Goal: Information Seeking & Learning: Learn about a topic

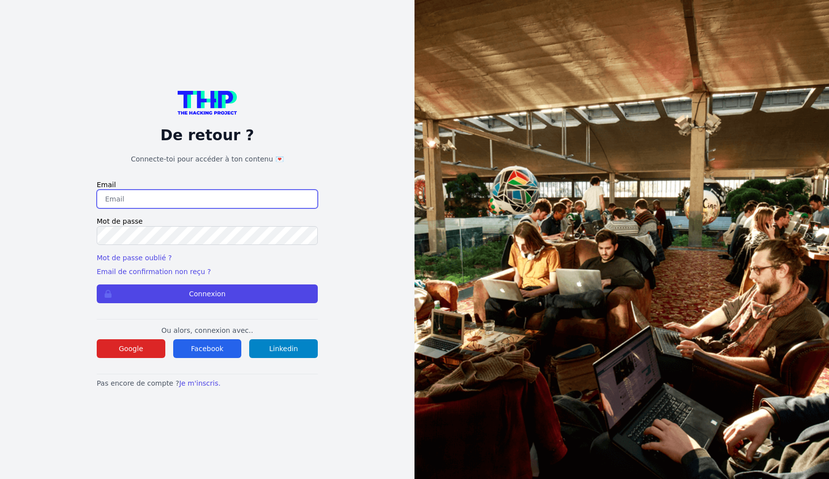
type input "[EMAIL_ADDRESS][DOMAIN_NAME]"
click at [223, 284] on form "Email triboutflorian@icloud.com Mot de passe Mot de passe oublié ? Email de con…" at bounding box center [207, 241] width 221 height 123
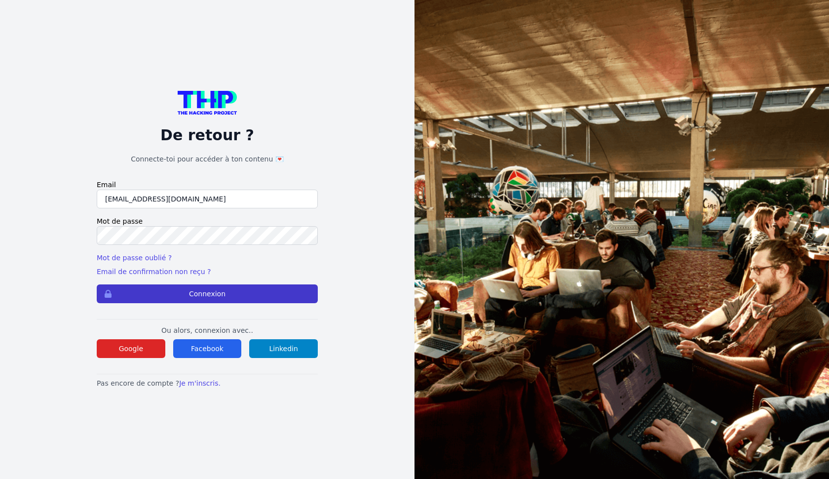
click at [223, 286] on button "Connexion" at bounding box center [207, 293] width 221 height 19
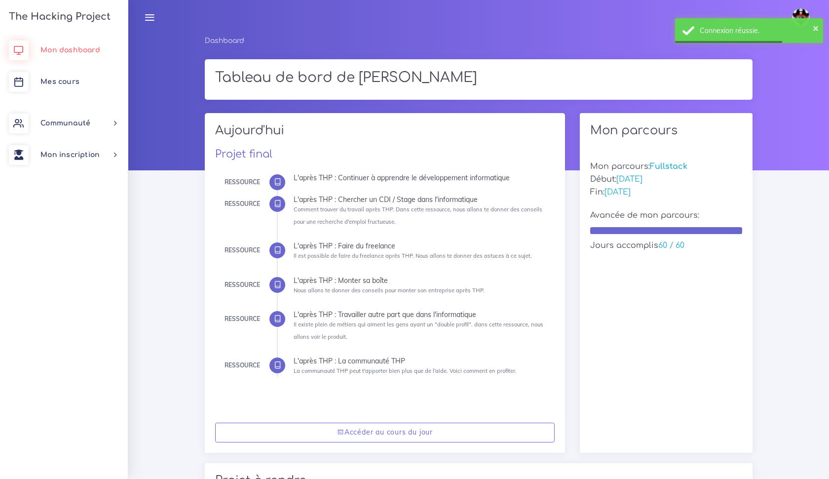
click at [62, 52] on span "Mon dashboard" at bounding box center [70, 49] width 60 height 7
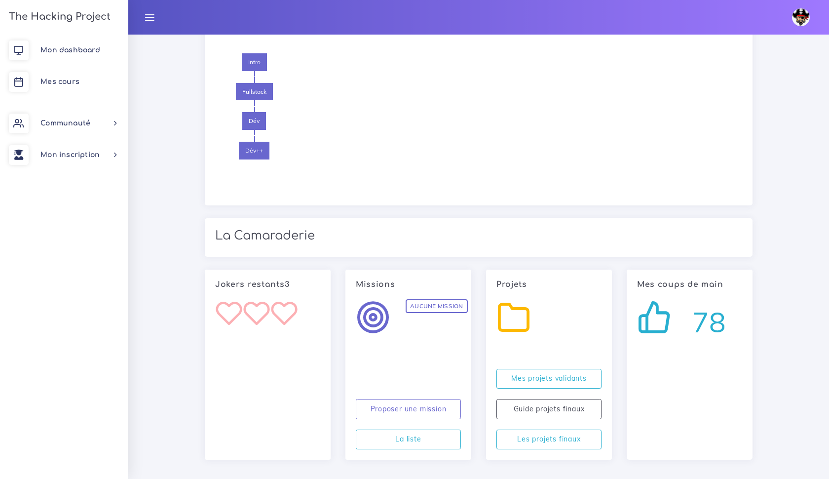
scroll to position [912, 0]
click at [54, 87] on link "Mes cours" at bounding box center [64, 82] width 128 height 32
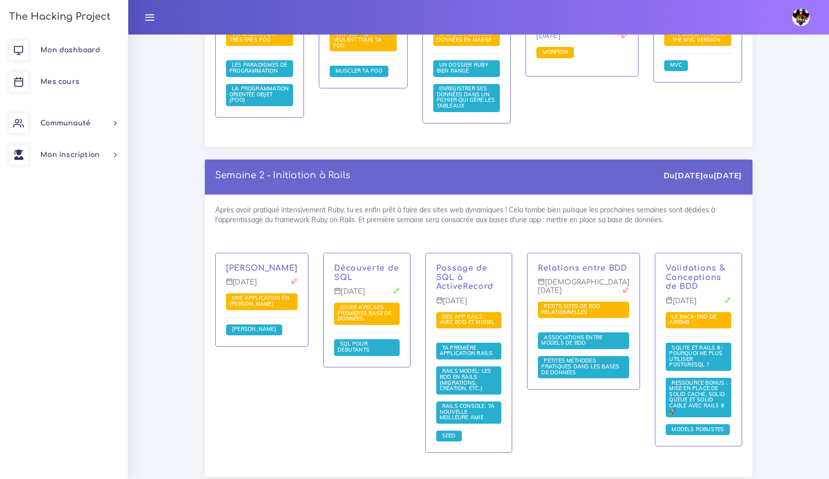
scroll to position [1526, 0]
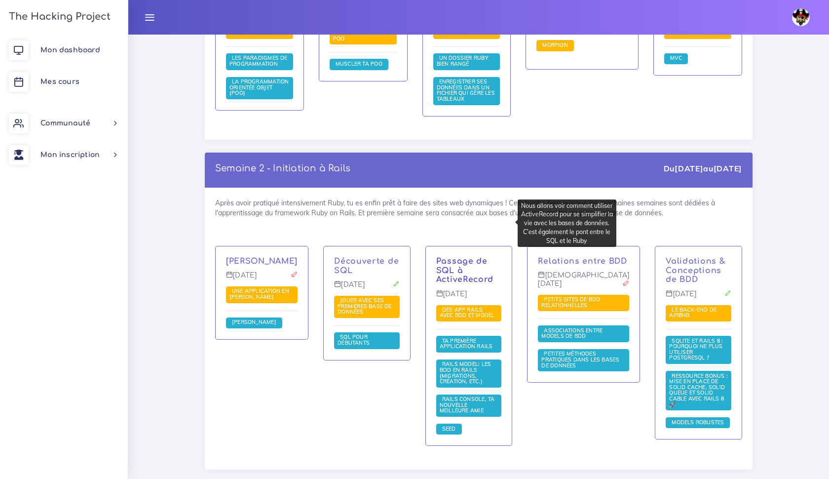
click at [461, 257] on link "Passage de SQL à ActiveRecord" at bounding box center [464, 271] width 57 height 28
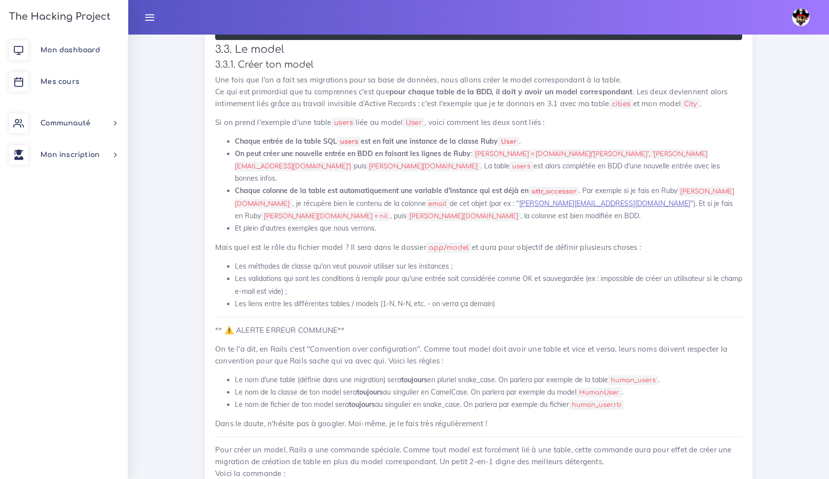
scroll to position [7473, 0]
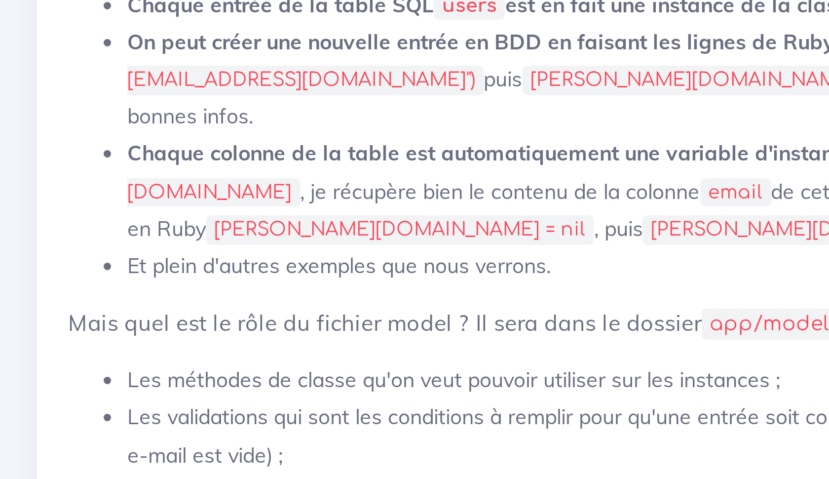
drag, startPoint x: 30, startPoint y: 44, endPoint x: 79, endPoint y: 43, distance: 49.4
click at [222, 191] on code "create_table "users" , force : :cascade do | t | t . string "email" t . string …" at bounding box center [603, 201] width 762 height 21
drag, startPoint x: 30, startPoint y: 42, endPoint x: 85, endPoint y: 43, distance: 54.8
click at [222, 191] on code "create_table "users" , force : :cascade do | t | t . string "email" t . string …" at bounding box center [603, 201] width 762 height 21
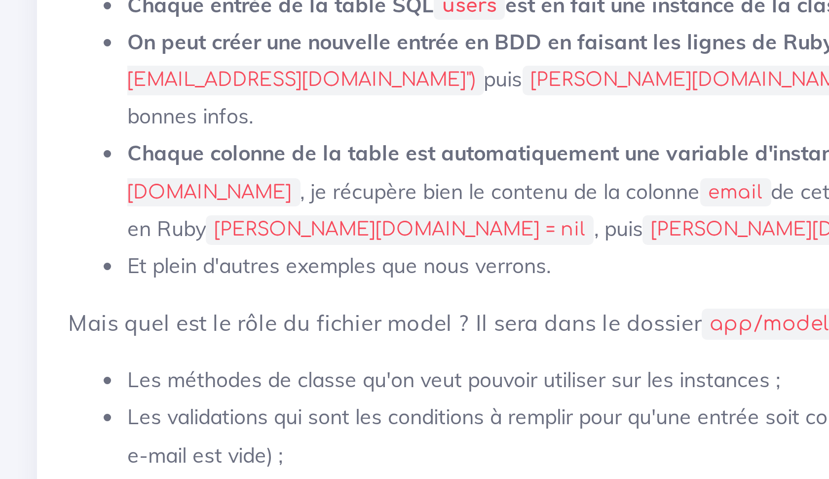
click at [272, 193] on span ""users"" at bounding box center [286, 197] width 29 height 8
drag, startPoint x: 88, startPoint y: 44, endPoint x: 109, endPoint y: 44, distance: 21.2
click at [272, 193] on span ""users"" at bounding box center [286, 197] width 29 height 8
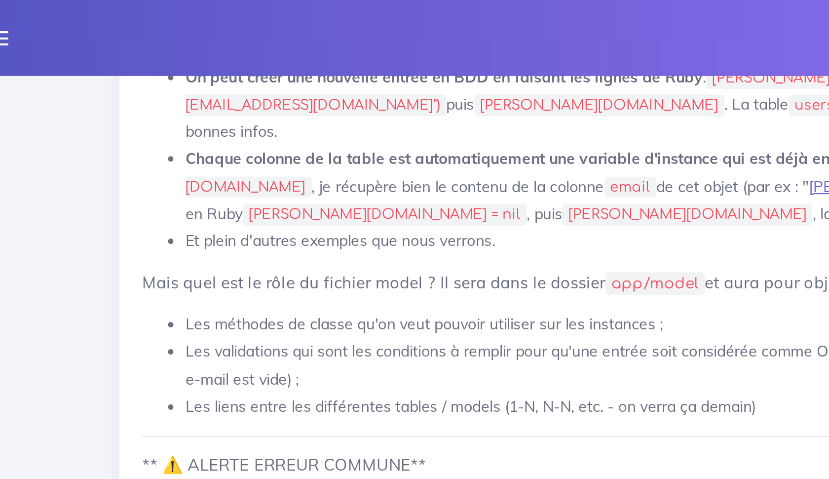
drag, startPoint x: 129, startPoint y: 66, endPoint x: 152, endPoint y: 65, distance: 22.2
drag, startPoint x: 121, startPoint y: 77, endPoint x: 140, endPoint y: 77, distance: 18.8
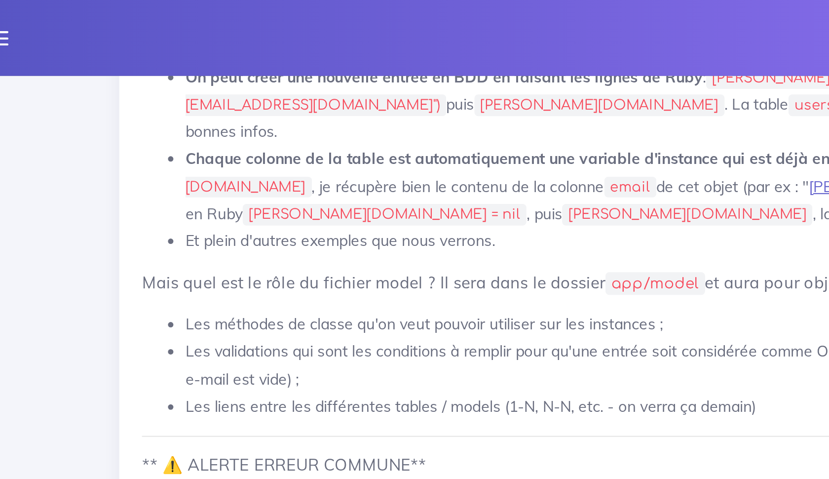
drag, startPoint x: 125, startPoint y: 86, endPoint x: 161, endPoint y: 86, distance: 36.5
drag, startPoint x: 123, startPoint y: 97, endPoint x: 156, endPoint y: 97, distance: 33.6
drag, startPoint x: 126, startPoint y: 107, endPoint x: 158, endPoint y: 108, distance: 32.6
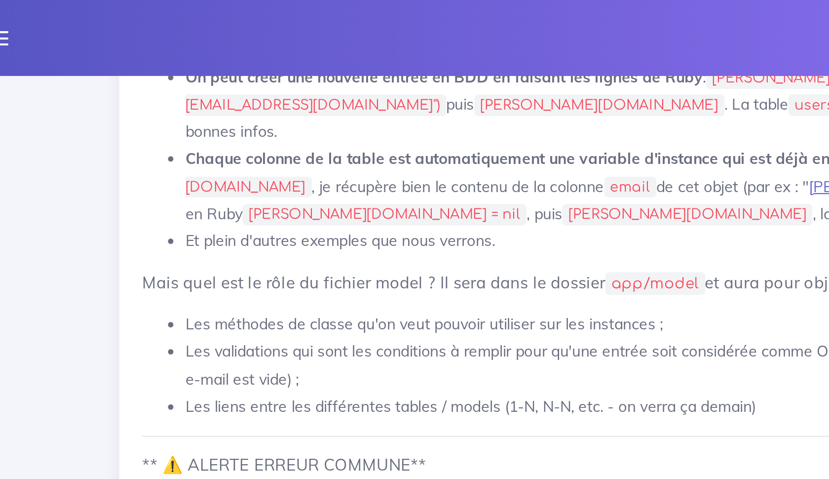
drag, startPoint x: 232, startPoint y: 128, endPoint x: 67, endPoint y: 118, distance: 165.1
drag, startPoint x: 131, startPoint y: 120, endPoint x: 167, endPoint y: 112, distance: 37.4
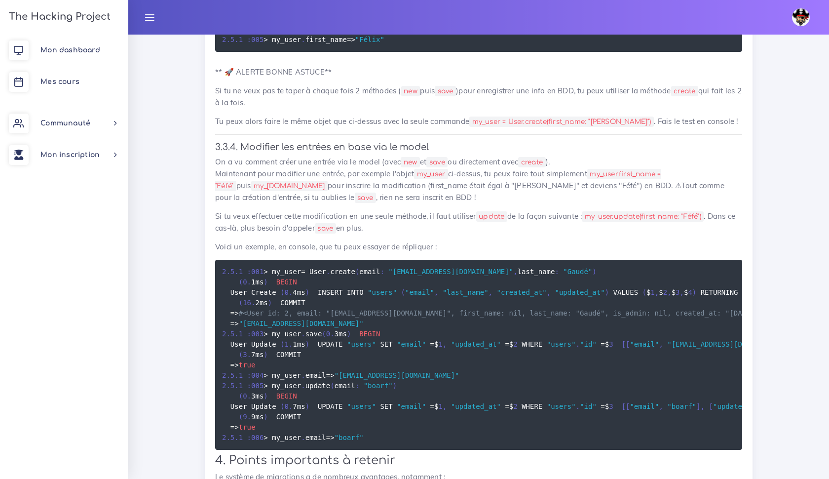
scroll to position [8594, 0]
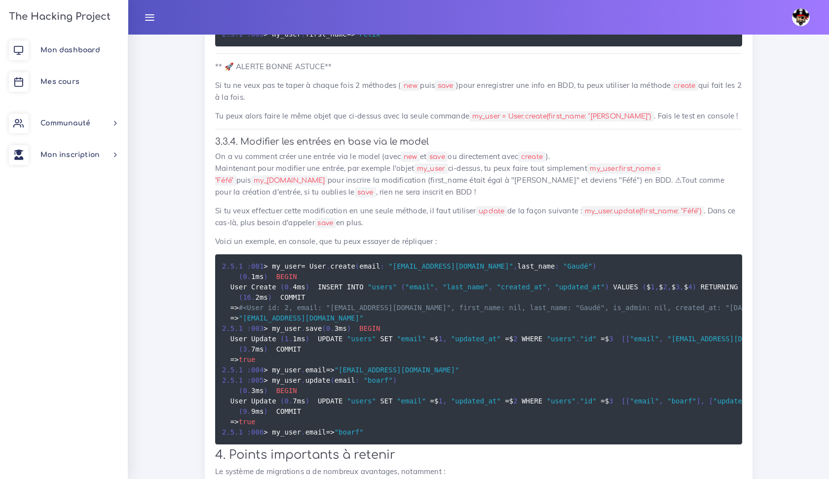
drag, startPoint x: 316, startPoint y: 262, endPoint x: 402, endPoint y: 262, distance: 85.9
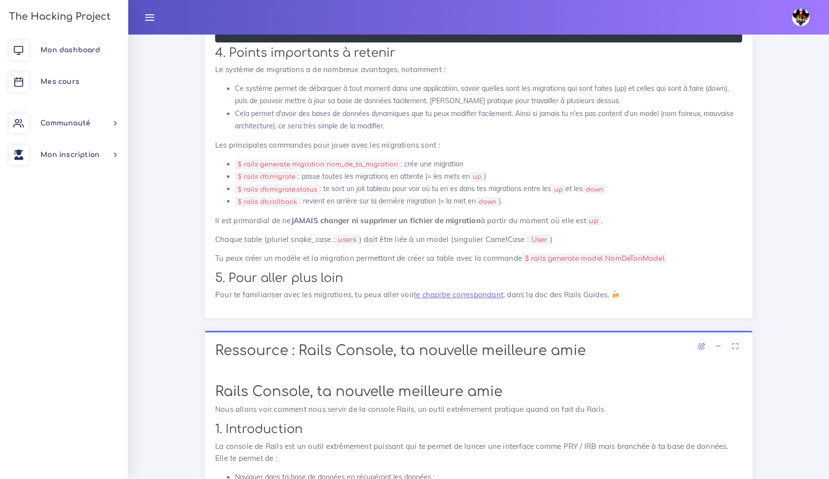
scroll to position [8999, 0]
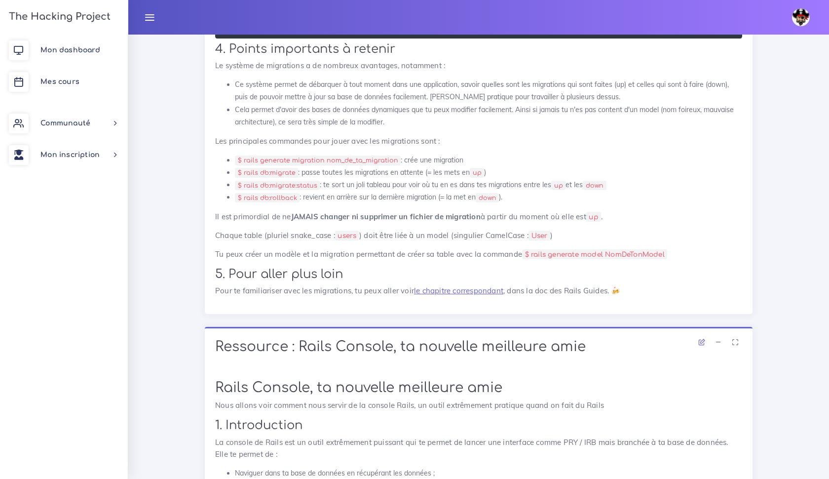
drag, startPoint x: 557, startPoint y: 128, endPoint x: 277, endPoint y: 126, distance: 279.8
drag, startPoint x: 560, startPoint y: 126, endPoint x: 390, endPoint y: 174, distance: 176.5
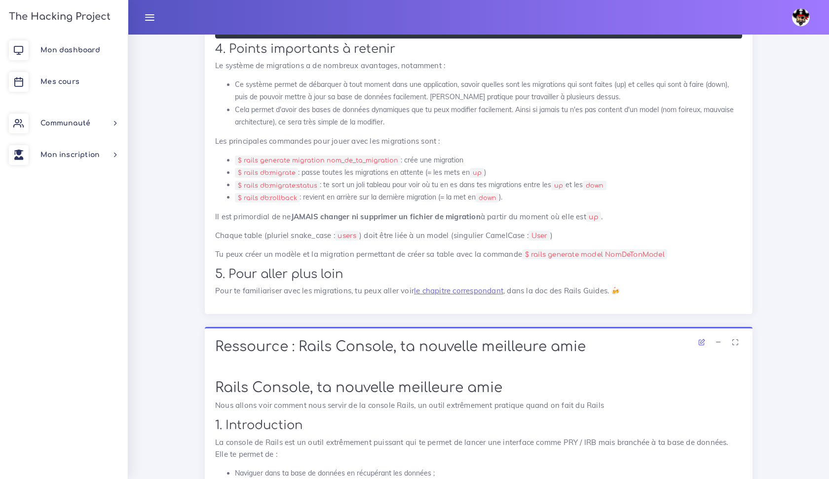
drag, startPoint x: 559, startPoint y: 129, endPoint x: 273, endPoint y: 132, distance: 285.8
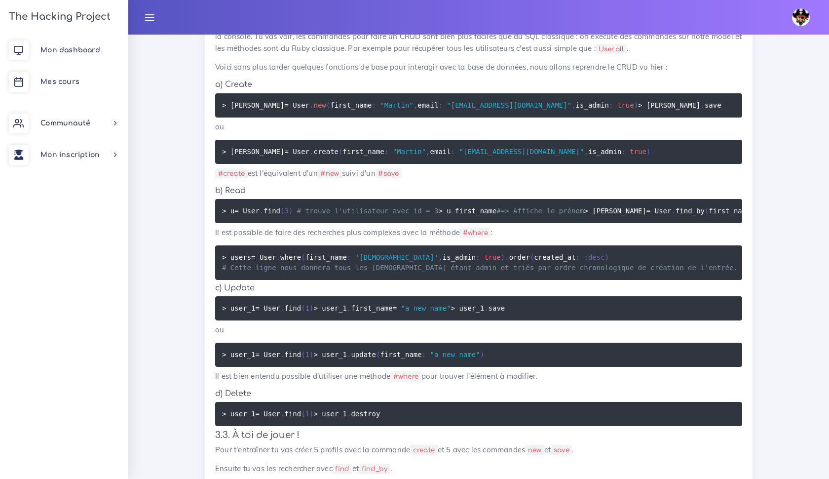
scroll to position [9665, 0]
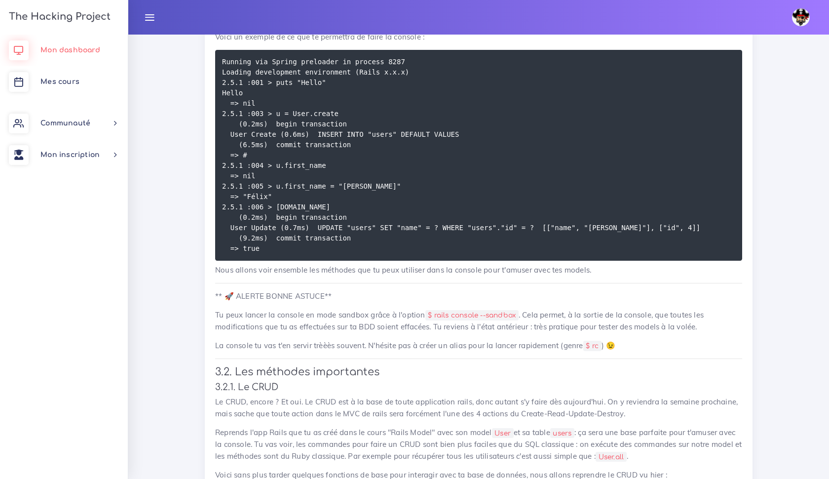
click at [73, 63] on link "Mon dashboard" at bounding box center [64, 51] width 128 height 32
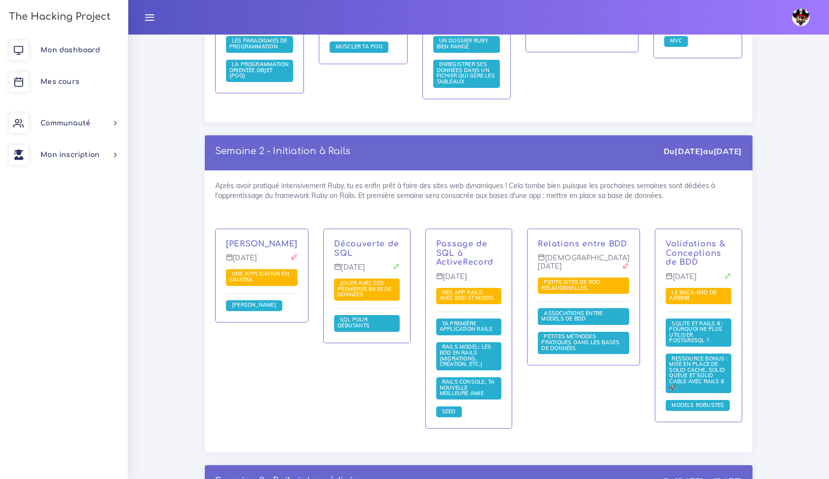
scroll to position [1543, 0]
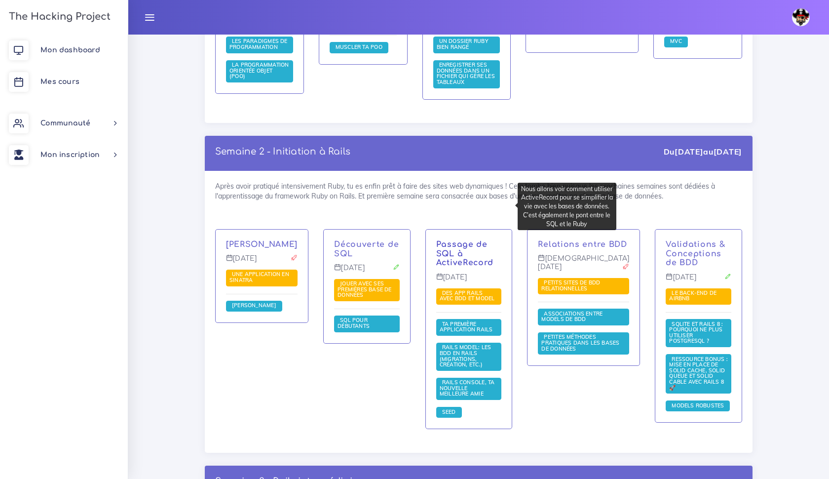
click at [480, 240] on link "Passage de SQL à ActiveRecord" at bounding box center [464, 254] width 57 height 28
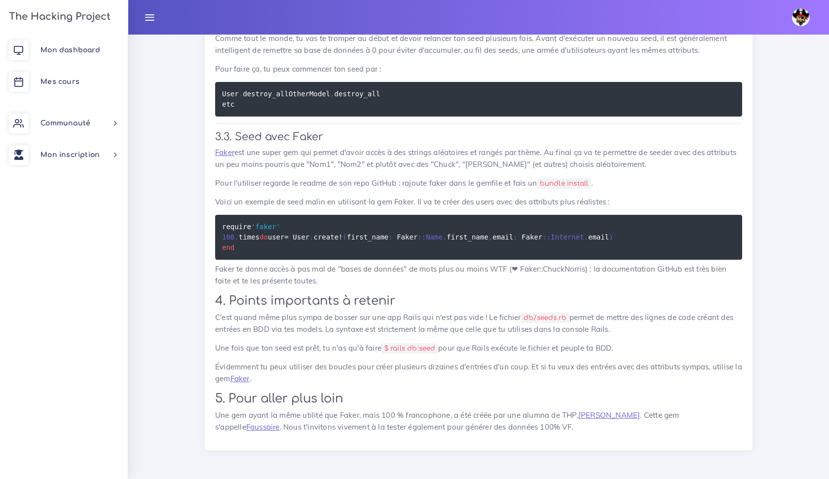
scroll to position [12226, 0]
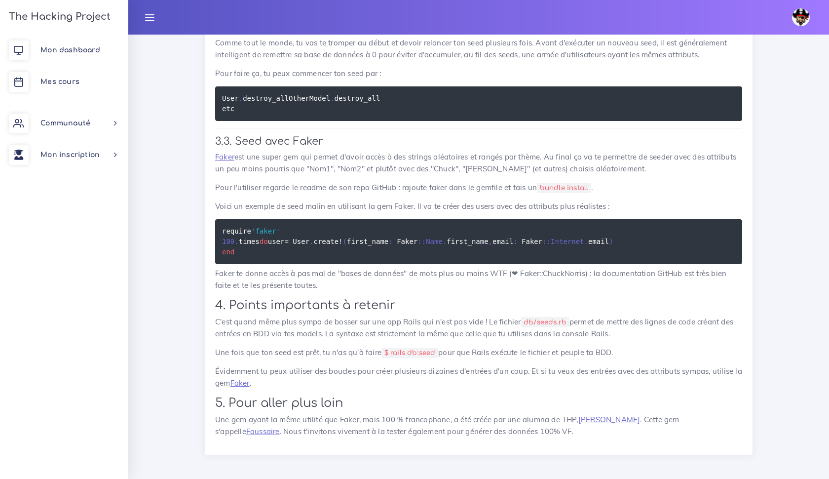
drag, startPoint x: 296, startPoint y: 193, endPoint x: 198, endPoint y: 193, distance: 97.7
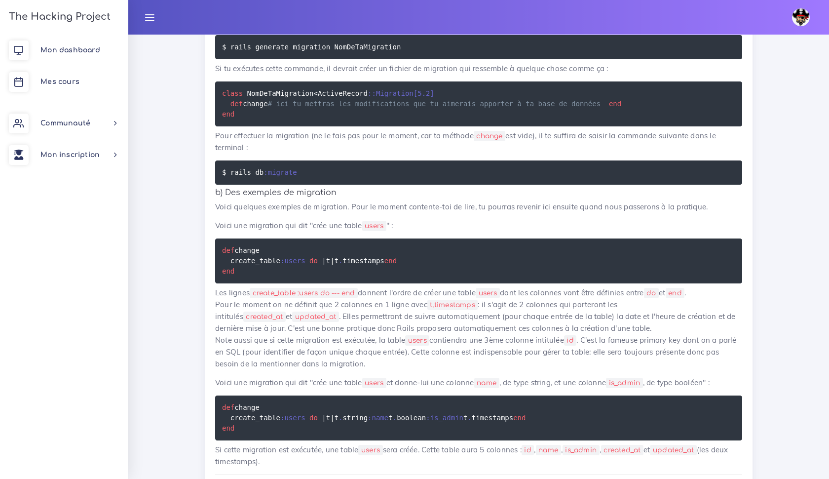
scroll to position [6559, 0]
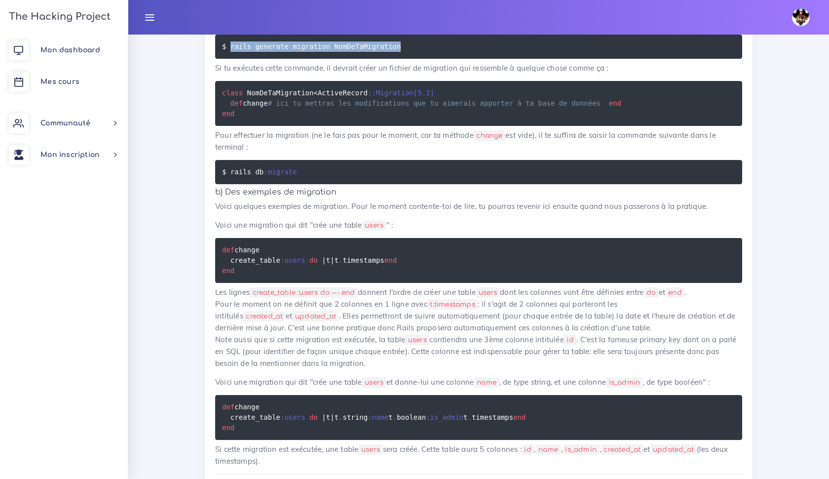
drag, startPoint x: 231, startPoint y: 129, endPoint x: 408, endPoint y: 130, distance: 176.7
click at [408, 59] on pre "$ rails generate migration NomDeTaMigration" at bounding box center [478, 47] width 527 height 24
drag, startPoint x: 291, startPoint y: 128, endPoint x: 447, endPoint y: 128, distance: 156.4
click at [447, 59] on pre "$ rails generate migration NomDeTaMigration" at bounding box center [478, 47] width 527 height 24
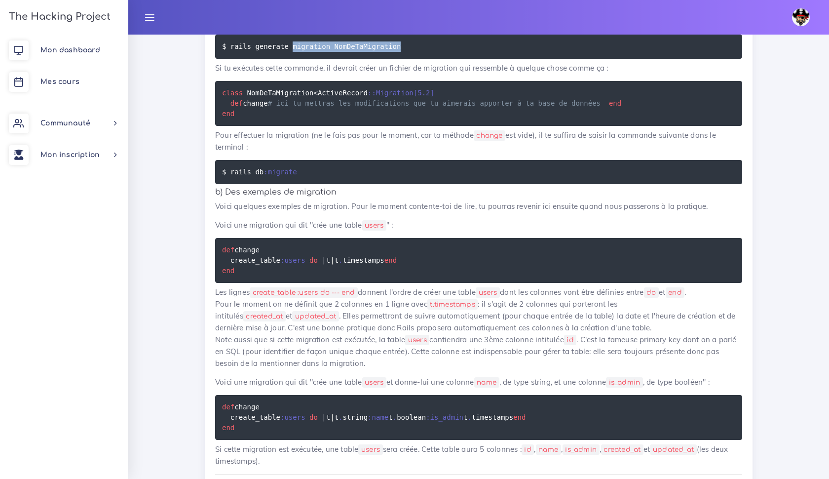
click at [447, 59] on pre "$ rails generate migration NomDeTaMigration" at bounding box center [478, 47] width 527 height 24
drag, startPoint x: 293, startPoint y: 130, endPoint x: 331, endPoint y: 130, distance: 38.5
click at [331, 52] on code "$ rails generate migration NomDeTaMigration" at bounding box center [313, 46] width 182 height 11
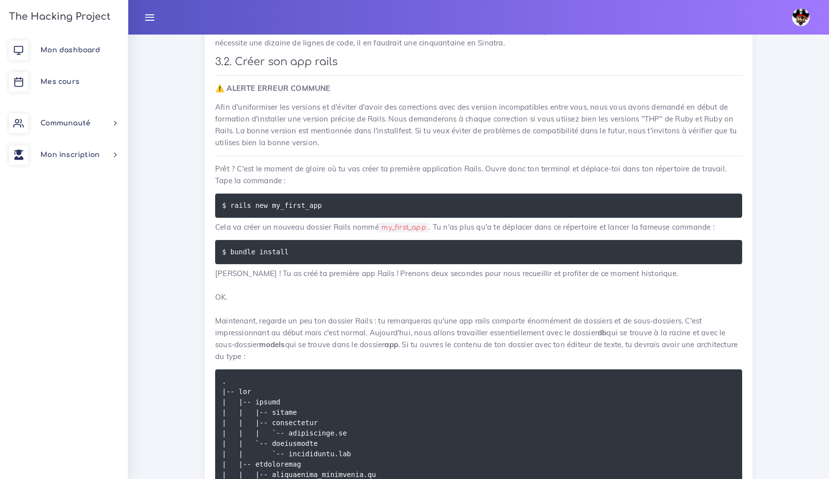
scroll to position [3327, 0]
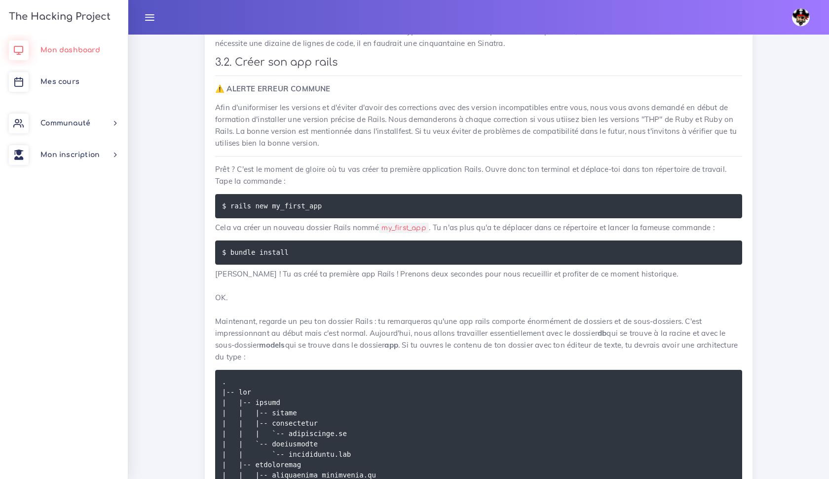
click at [49, 42] on link "Mon dashboard" at bounding box center [64, 51] width 128 height 32
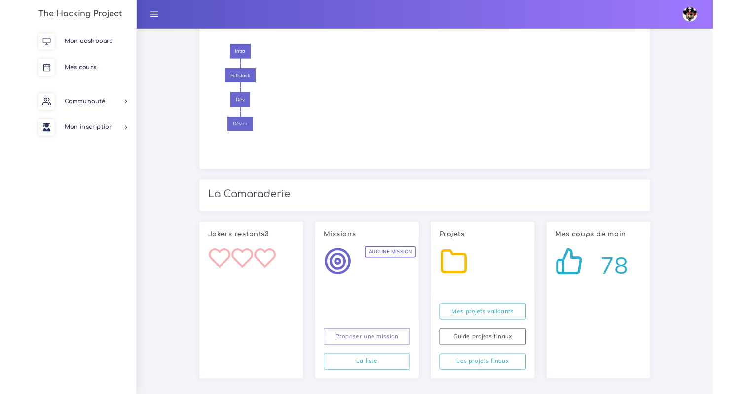
scroll to position [912, 0]
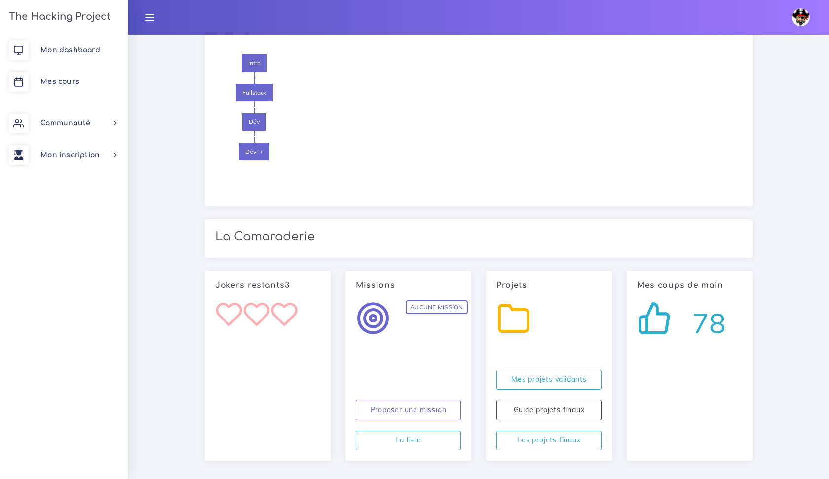
drag, startPoint x: 728, startPoint y: 316, endPoint x: 699, endPoint y: 317, distance: 29.6
click at [699, 317] on div "78" at bounding box center [689, 322] width 105 height 42
click at [699, 317] on span "78" at bounding box center [709, 323] width 34 height 40
drag, startPoint x: 696, startPoint y: 315, endPoint x: 725, endPoint y: 315, distance: 29.1
click at [725, 315] on span "78" at bounding box center [709, 323] width 34 height 40
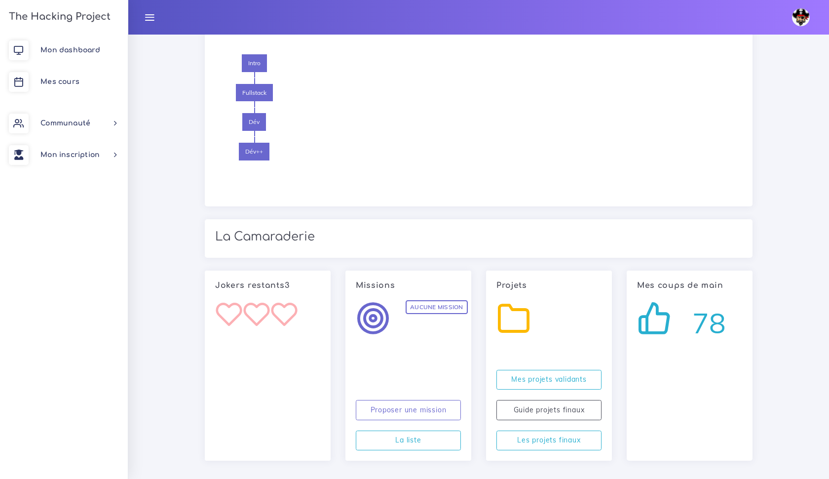
click at [725, 315] on span "78" at bounding box center [709, 323] width 34 height 40
drag, startPoint x: 695, startPoint y: 314, endPoint x: 725, endPoint y: 314, distance: 30.1
click at [725, 314] on span "78" at bounding box center [709, 323] width 34 height 40
click at [725, 315] on span "78" at bounding box center [709, 323] width 34 height 40
drag, startPoint x: 725, startPoint y: 315, endPoint x: 634, endPoint y: 310, distance: 91.4
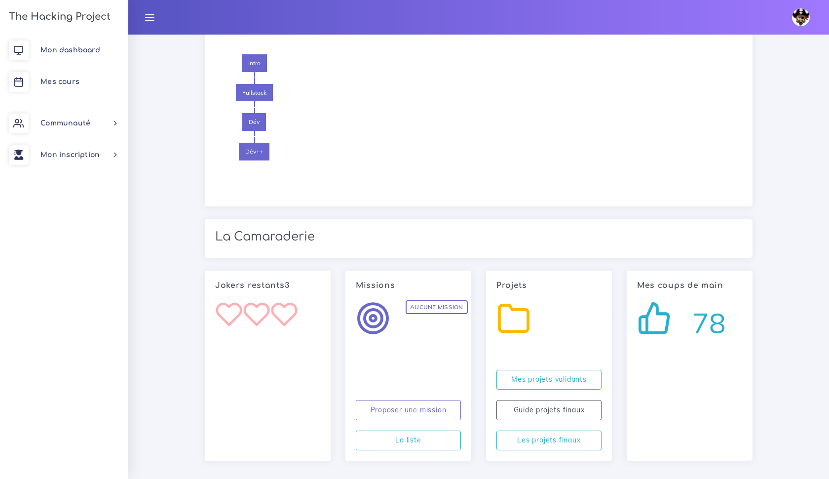
click at [634, 310] on div "78" at bounding box center [690, 375] width 126 height 170
click at [706, 341] on div "78" at bounding box center [690, 375] width 126 height 170
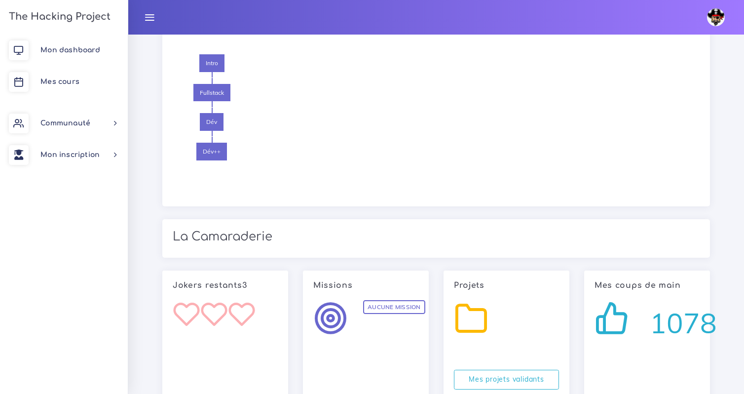
click at [692, 303] on span "1078" at bounding box center [683, 323] width 67 height 40
click at [715, 337] on div "Mes coups de main 1078" at bounding box center [647, 365] width 141 height 190
click at [683, 326] on span "1078" at bounding box center [683, 323] width 67 height 40
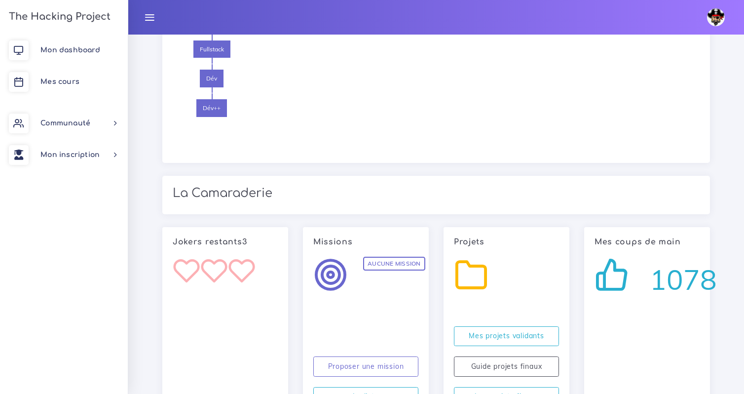
scroll to position [956, 0]
click at [491, 130] on div "Introduction au code 3 semaines de test pour apprendre les bases de l'informati…" at bounding box center [594, 78] width 226 height 145
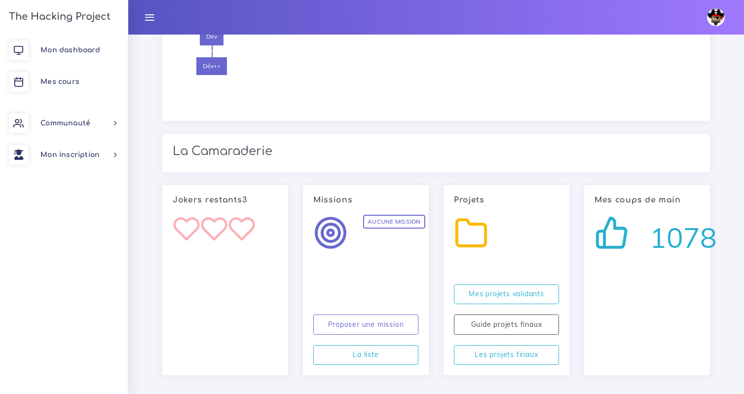
scroll to position [997, 0]
drag, startPoint x: 655, startPoint y: 232, endPoint x: 744, endPoint y: 232, distance: 88.3
click at [372, 215] on span "Aucune mission" at bounding box center [394, 222] width 62 height 14
click at [492, 350] on link "Les projets finaux" at bounding box center [506, 355] width 105 height 20
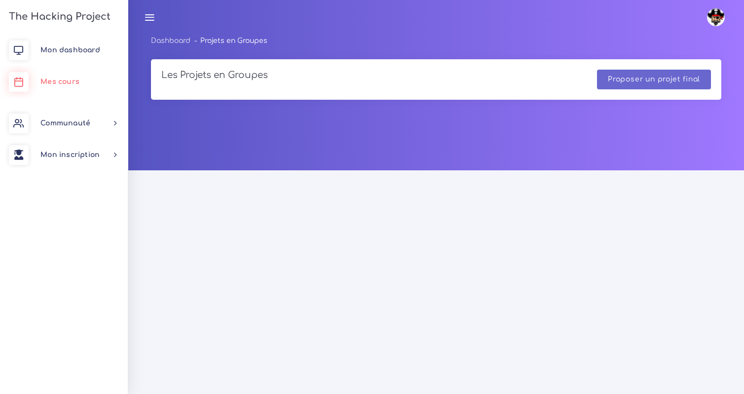
click at [95, 80] on link "Mes cours" at bounding box center [64, 82] width 128 height 32
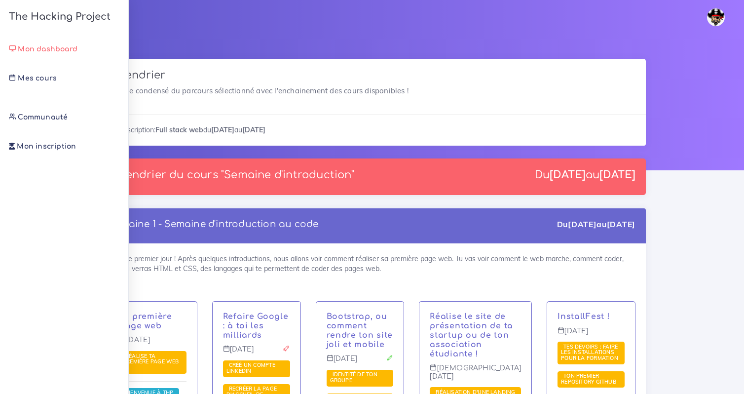
click at [76, 46] on span "Mon dashboard" at bounding box center [48, 48] width 60 height 7
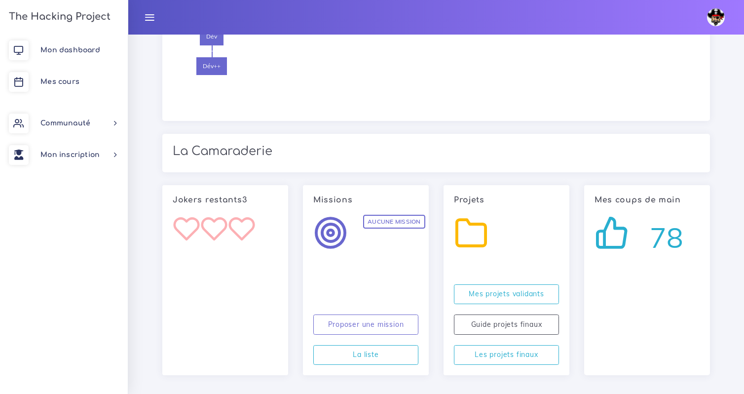
scroll to position [997, 0]
click at [106, 55] on link "Mon dashboard" at bounding box center [64, 51] width 128 height 32
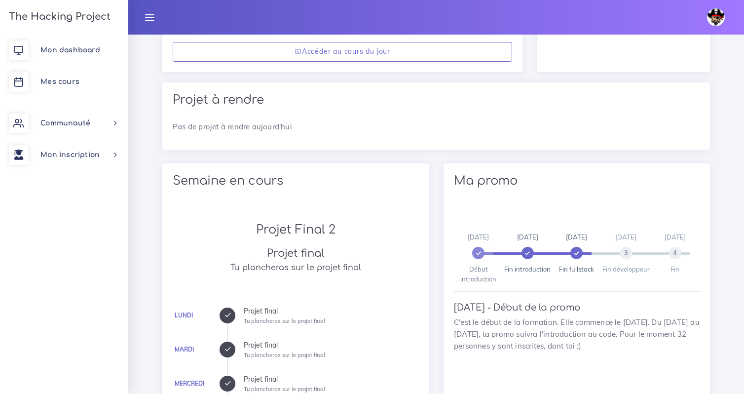
scroll to position [406, 0]
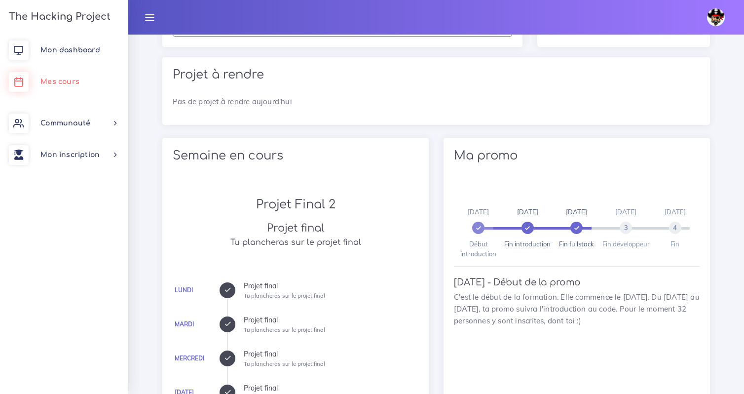
click at [75, 94] on link "Mes cours" at bounding box center [64, 82] width 128 height 32
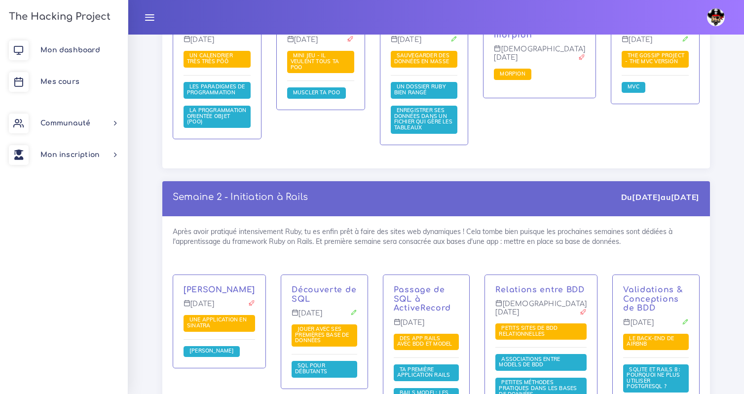
scroll to position [1500, 0]
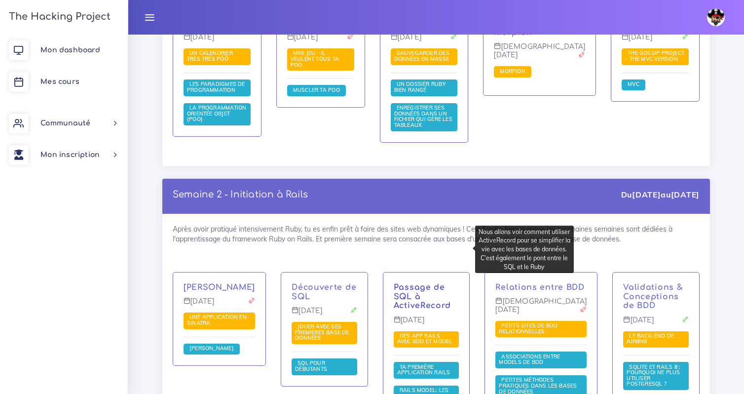
click at [435, 283] on link "Passage de SQL à ActiveRecord" at bounding box center [422, 297] width 57 height 28
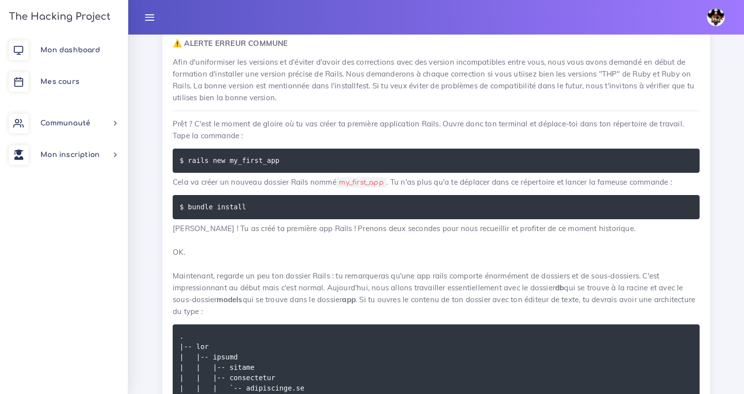
scroll to position [3377, 0]
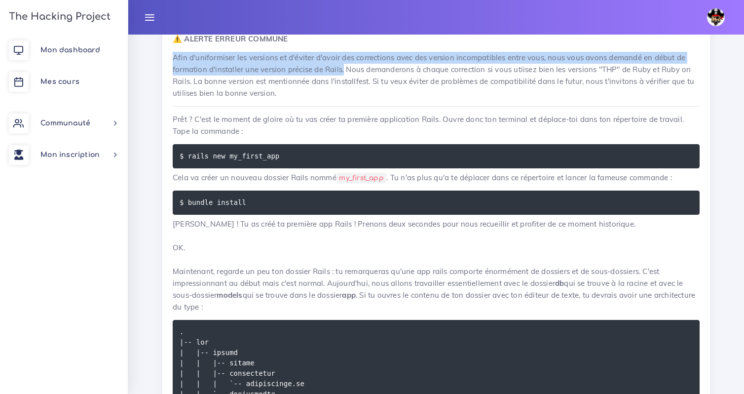
drag, startPoint x: 345, startPoint y: 164, endPoint x: 173, endPoint y: 148, distance: 173.0
click at [172, 148] on div "Ta première application Rails Comment créer sa première application Rails. 1. I…" at bounding box center [436, 187] width 548 height 2498
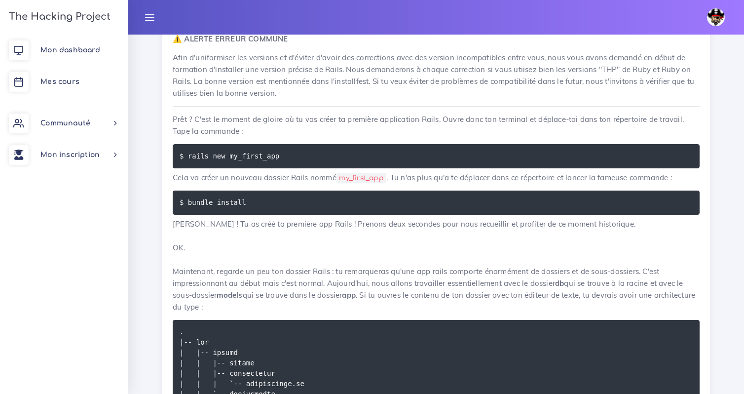
click at [358, 99] on p "Afin d'uniformiser les versions et d'éviter d'avoir des corrections avec des ve…" at bounding box center [436, 75] width 527 height 47
drag, startPoint x: 291, startPoint y: 250, endPoint x: 188, endPoint y: 248, distance: 103.2
click at [188, 168] on pre "$ rails new my_first_app" at bounding box center [436, 156] width 527 height 24
click at [277, 161] on code "$ rails new my_first_app" at bounding box center [231, 156] width 103 height 11
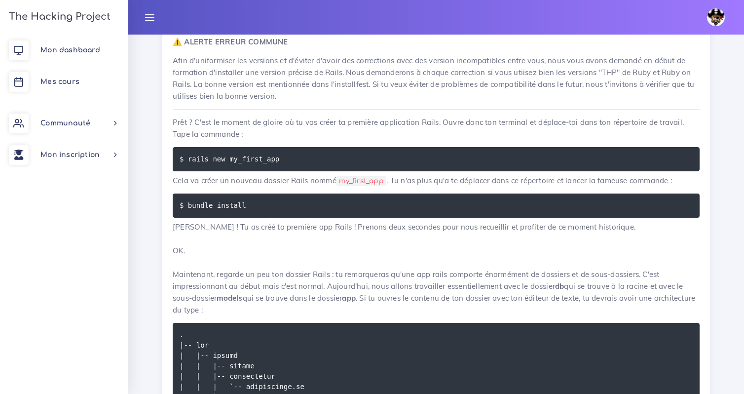
scroll to position [3374, 0]
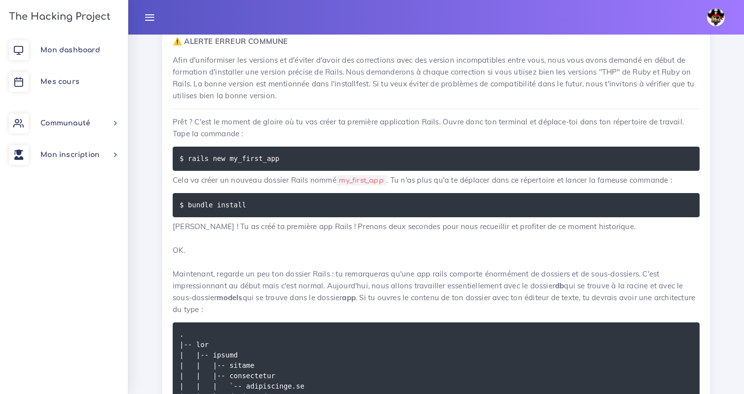
drag, startPoint x: 196, startPoint y: 115, endPoint x: 289, endPoint y: 114, distance: 92.8
click at [289, 21] on h3 "3.2. Créer son app rails" at bounding box center [436, 15] width 527 height 12
click at [328, 21] on h3 "3.2. Créer son app rails" at bounding box center [436, 15] width 527 height 12
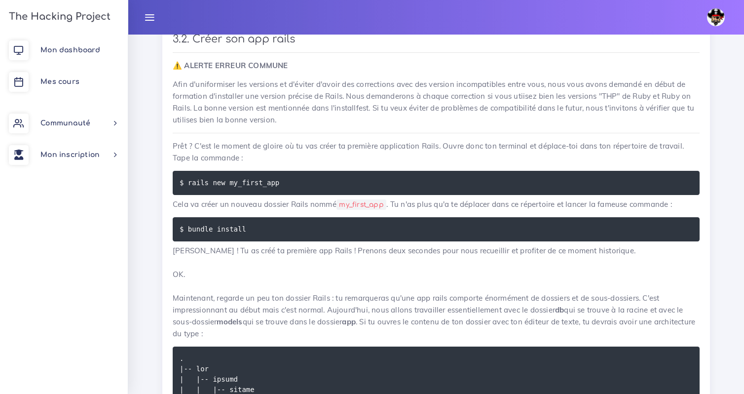
scroll to position [3368, 0]
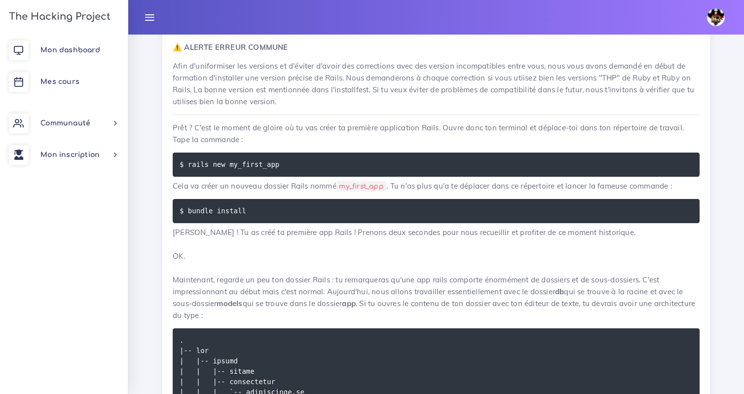
drag, startPoint x: 173, startPoint y: 110, endPoint x: 306, endPoint y: 113, distance: 133.3
click at [309, 27] on h3 "3.2. Créer son app rails" at bounding box center [436, 21] width 527 height 12
click at [306, 27] on h3 "3.2. Créer son app rails" at bounding box center [436, 21] width 527 height 12
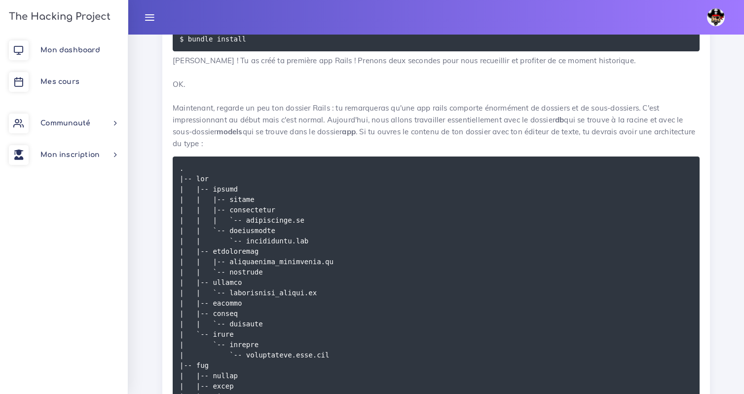
scroll to position [3542, 0]
